Goal: Information Seeking & Learning: Learn about a topic

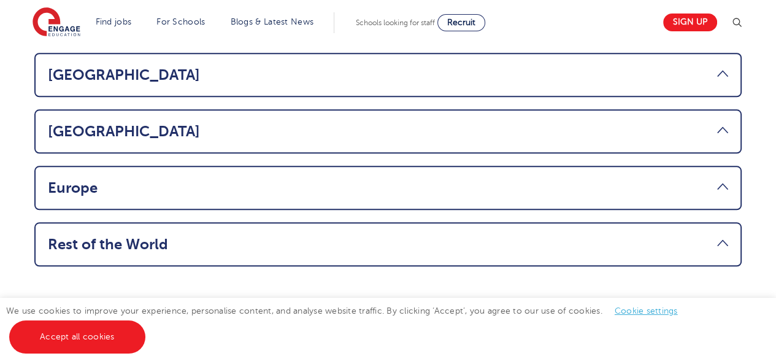
scroll to position [1028, 0]
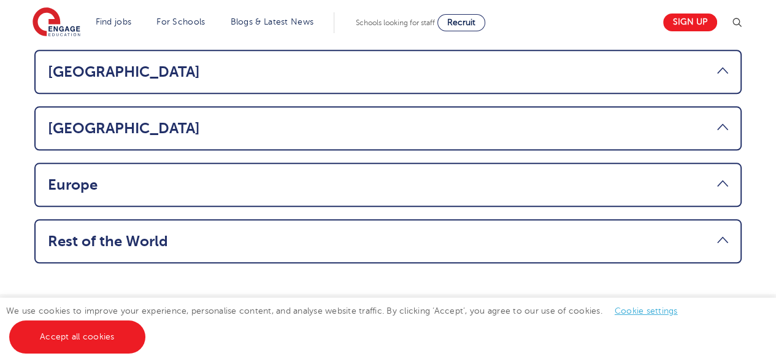
click at [720, 233] on link "Rest of the World" at bounding box center [388, 241] width 680 height 17
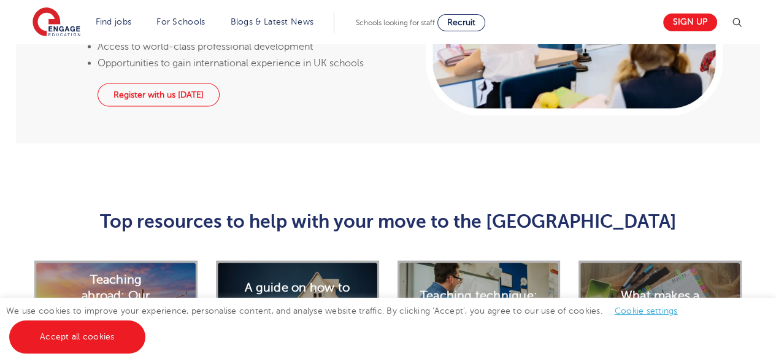
scroll to position [1978, 0]
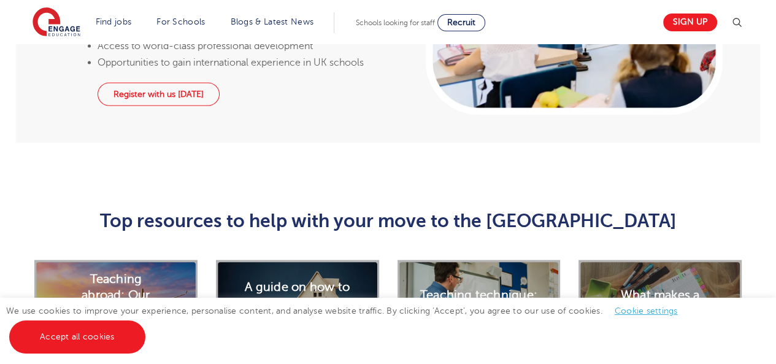
click at [608, 260] on div "What makes a great teaching CV" at bounding box center [660, 311] width 163 height 102
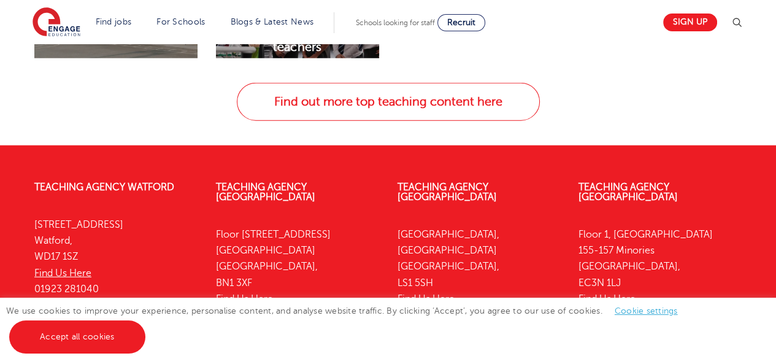
scroll to position [2603, 0]
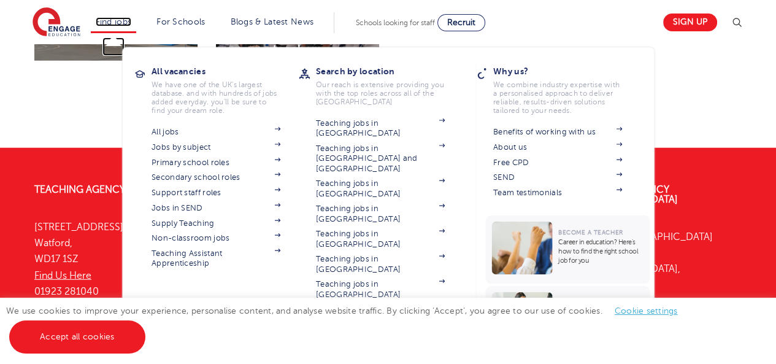
click at [132, 25] on link "Find jobs" at bounding box center [114, 21] width 36 height 9
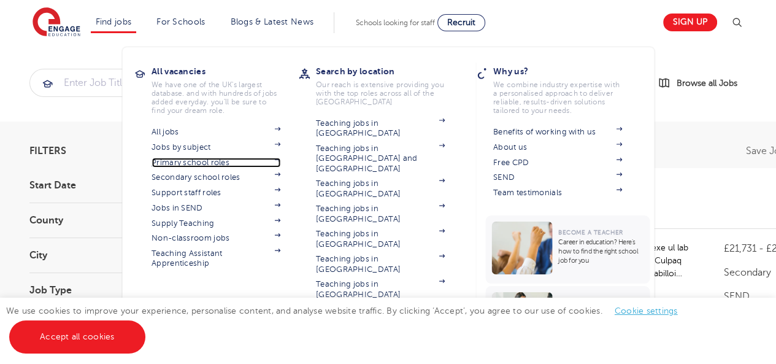
click at [218, 160] on link "Primary school roles" at bounding box center [216, 163] width 129 height 10
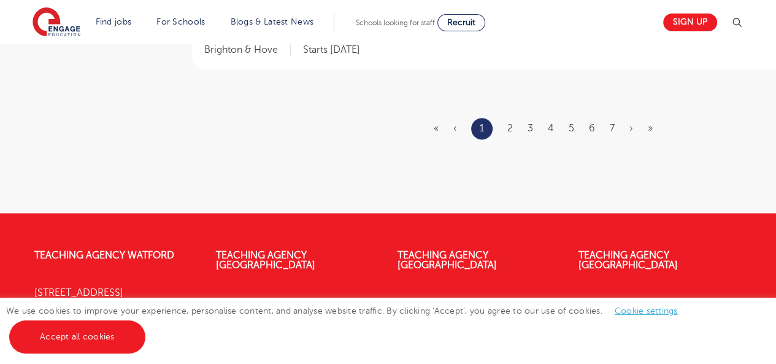
scroll to position [1786, 0]
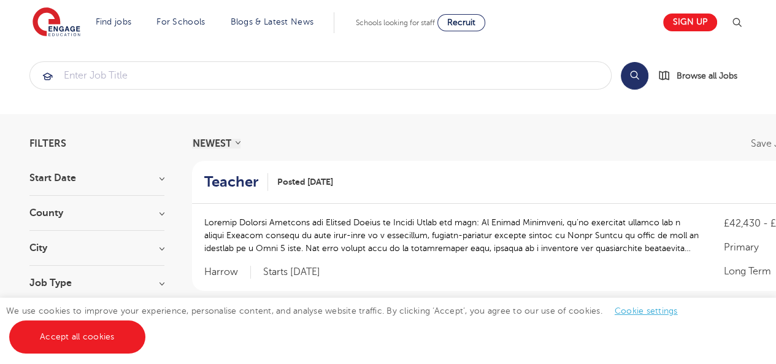
scroll to position [106, 0]
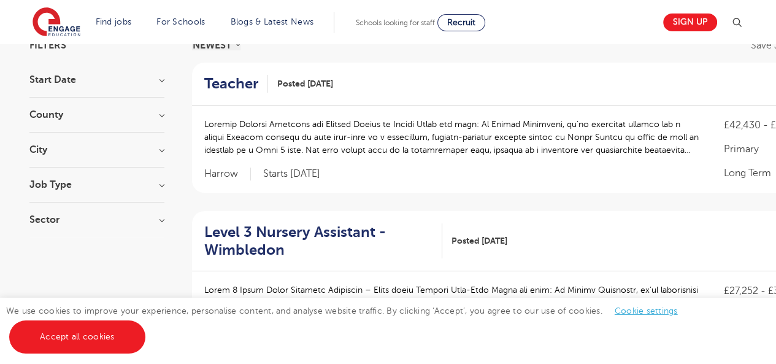
click at [140, 144] on section "Start Date October 54 November 26 January 3 Show more County Hertfordshire 8 Le…" at bounding box center [96, 156] width 135 height 162
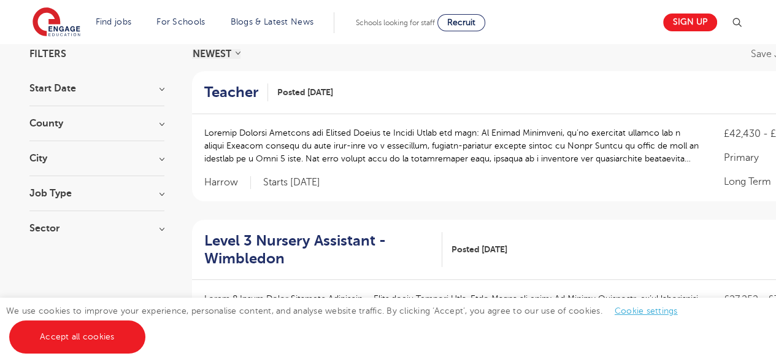
scroll to position [94, 0]
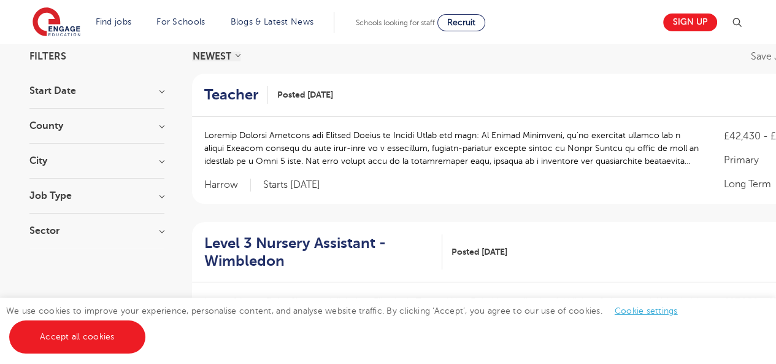
click at [155, 159] on h3 "City" at bounding box center [96, 161] width 135 height 10
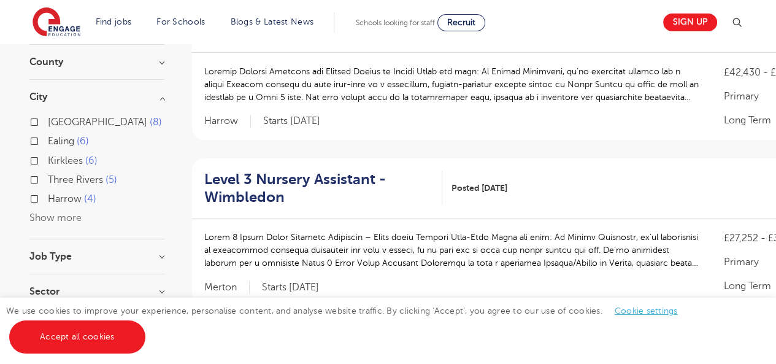
scroll to position [163, 0]
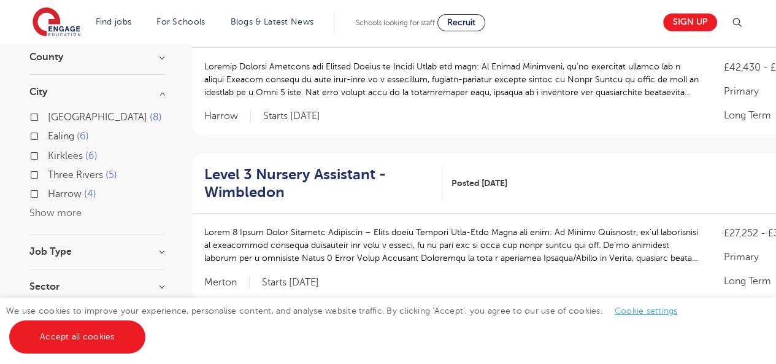
click at [79, 214] on button "Show more" at bounding box center [55, 212] width 52 height 11
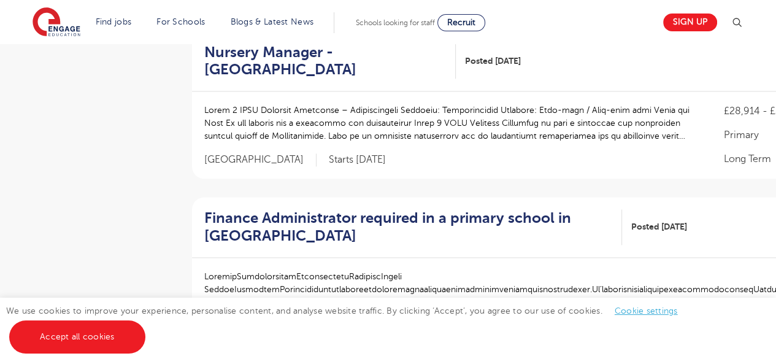
scroll to position [1266, 0]
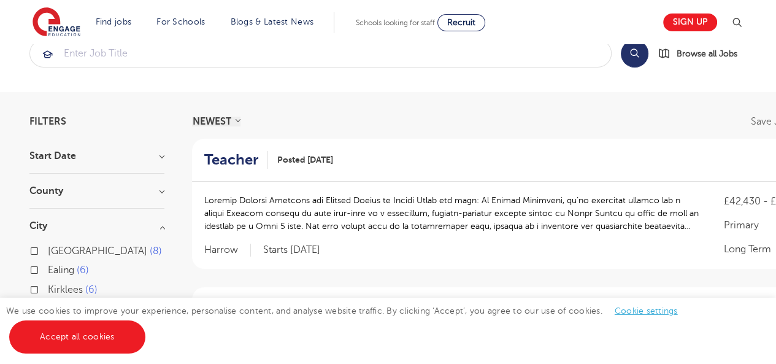
scroll to position [0, 0]
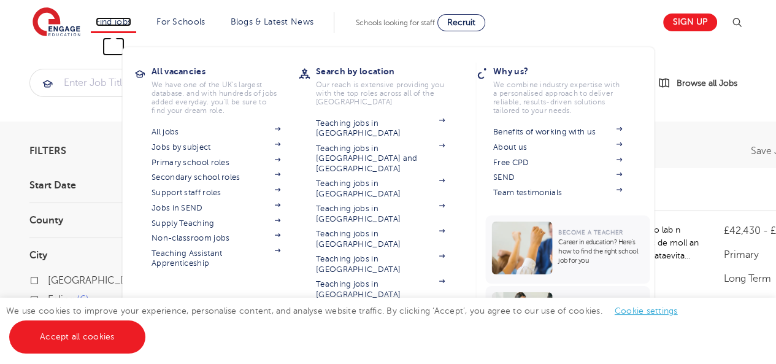
click at [128, 18] on link "Find jobs" at bounding box center [114, 21] width 36 height 9
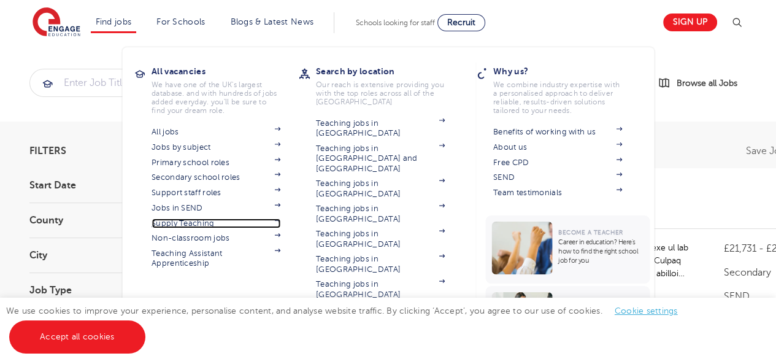
click at [206, 222] on link "Supply Teaching" at bounding box center [216, 223] width 129 height 10
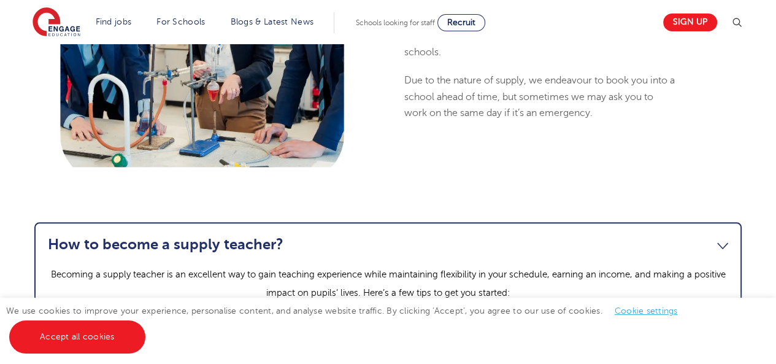
scroll to position [1313, 0]
